Goal: Task Accomplishment & Management: Complete application form

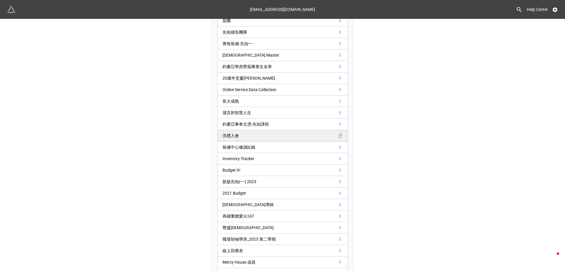
click at [316, 134] on link "洗禮入會" at bounding box center [283, 135] width 130 height 11
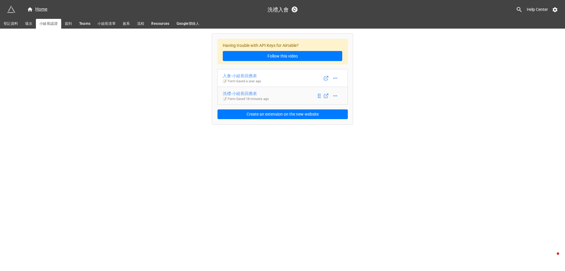
click at [284, 97] on link "洗禮-小組長回應表 📝 Form - Saved 18 minutes ago" at bounding box center [283, 96] width 130 height 18
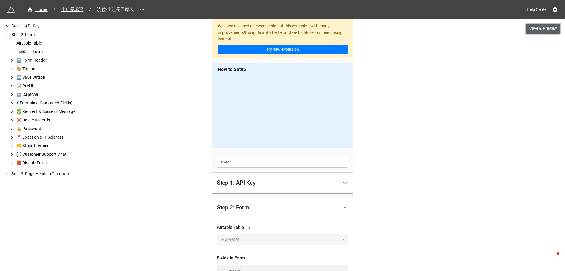
click at [542, 29] on button "Save & Preview" at bounding box center [543, 29] width 34 height 10
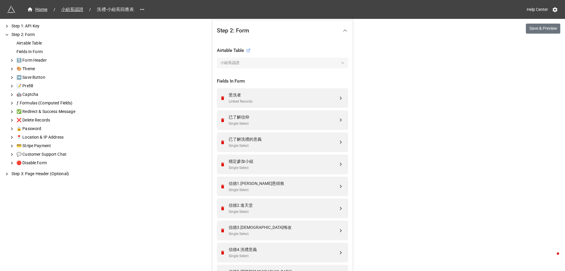
scroll to position [353, 0]
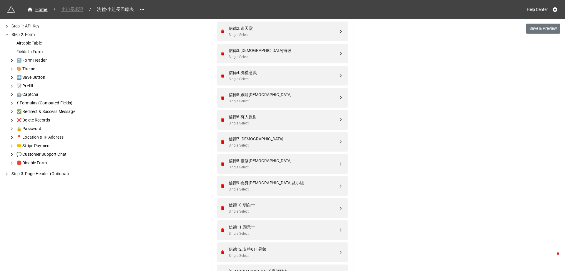
click at [74, 11] on span "小組長認證" at bounding box center [72, 9] width 29 height 7
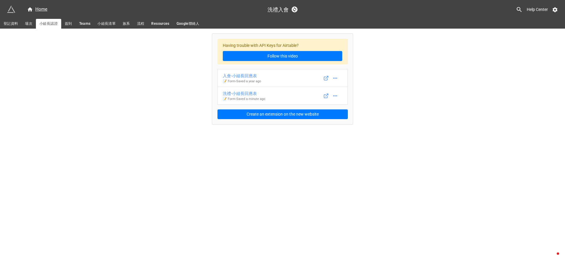
click at [15, 24] on span "登記資料" at bounding box center [11, 24] width 14 height 6
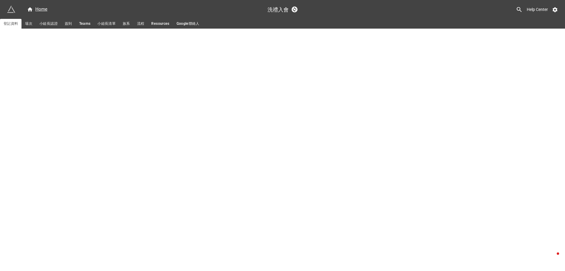
click at [25, 26] on span "場次" at bounding box center [28, 24] width 7 height 6
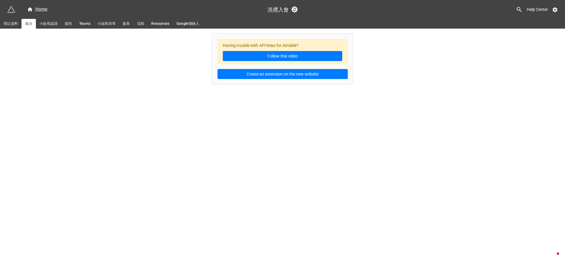
click at [13, 23] on span "登記資料" at bounding box center [11, 24] width 14 height 6
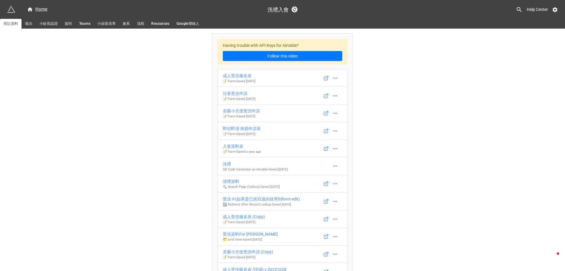
click at [55, 22] on span "小組長認證" at bounding box center [48, 24] width 18 height 6
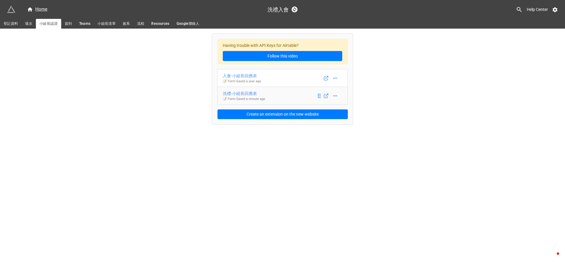
click at [261, 93] on div "洗禮-小組長回應表" at bounding box center [244, 93] width 42 height 6
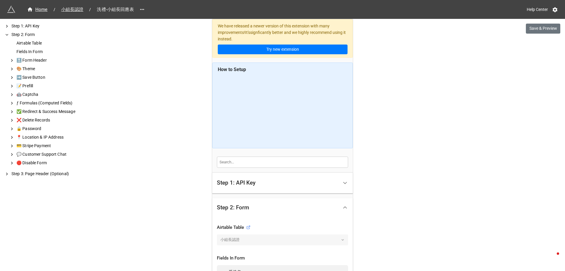
click at [264, 186] on div "Step 1: API Key" at bounding box center [278, 183] width 122 height 14
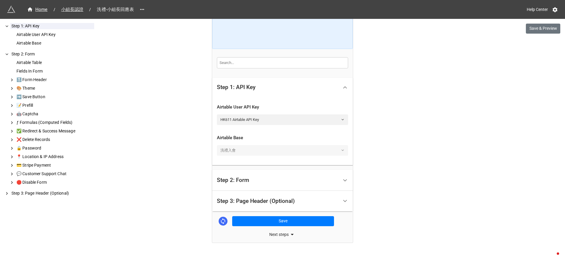
scroll to position [100, 0]
click at [264, 183] on div "Step 2: Form" at bounding box center [278, 179] width 122 height 14
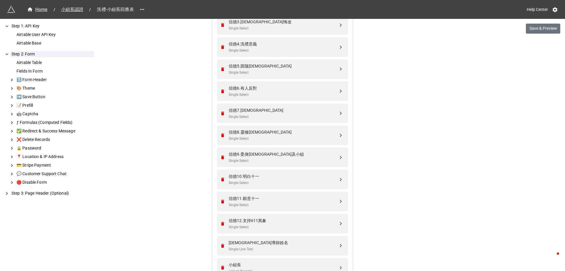
scroll to position [395, 0]
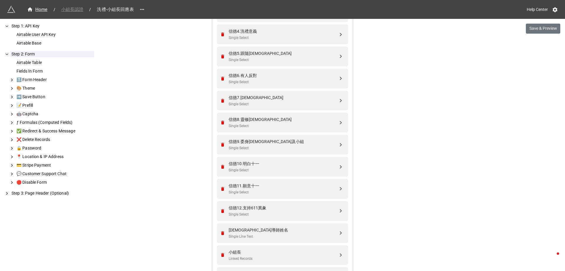
click at [70, 9] on span "小組長認證" at bounding box center [72, 9] width 29 height 7
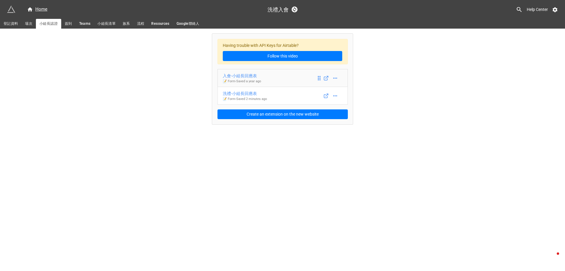
click at [260, 79] on p "📝 Form - Saved a year ago" at bounding box center [242, 81] width 38 height 5
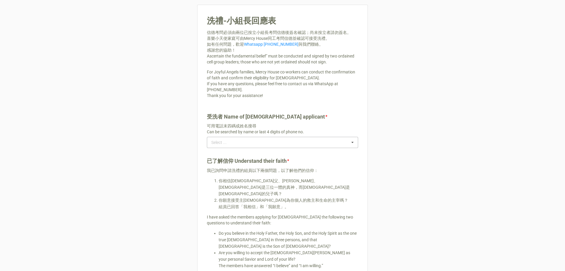
click at [244, 139] on div "Select ... No results found." at bounding box center [282, 142] width 151 height 11
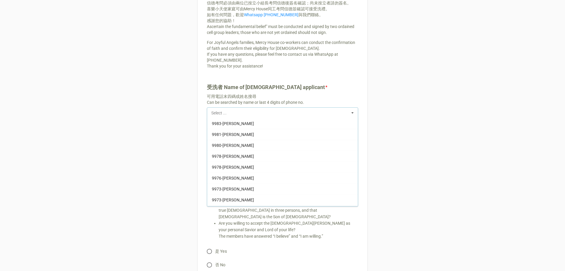
scroll to position [501, 0]
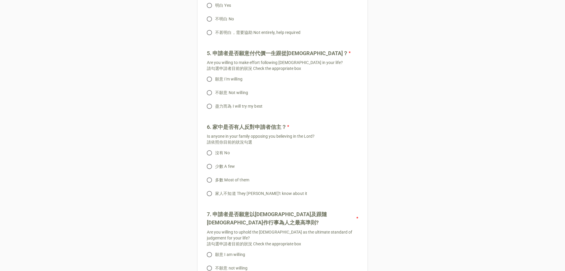
scroll to position [677, 0]
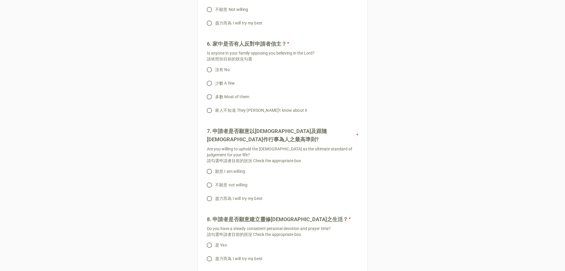
scroll to position [765, 0]
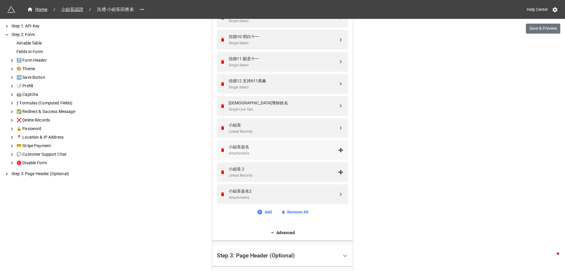
scroll to position [577, 0]
